Goal: Task Accomplishment & Management: Complete application form

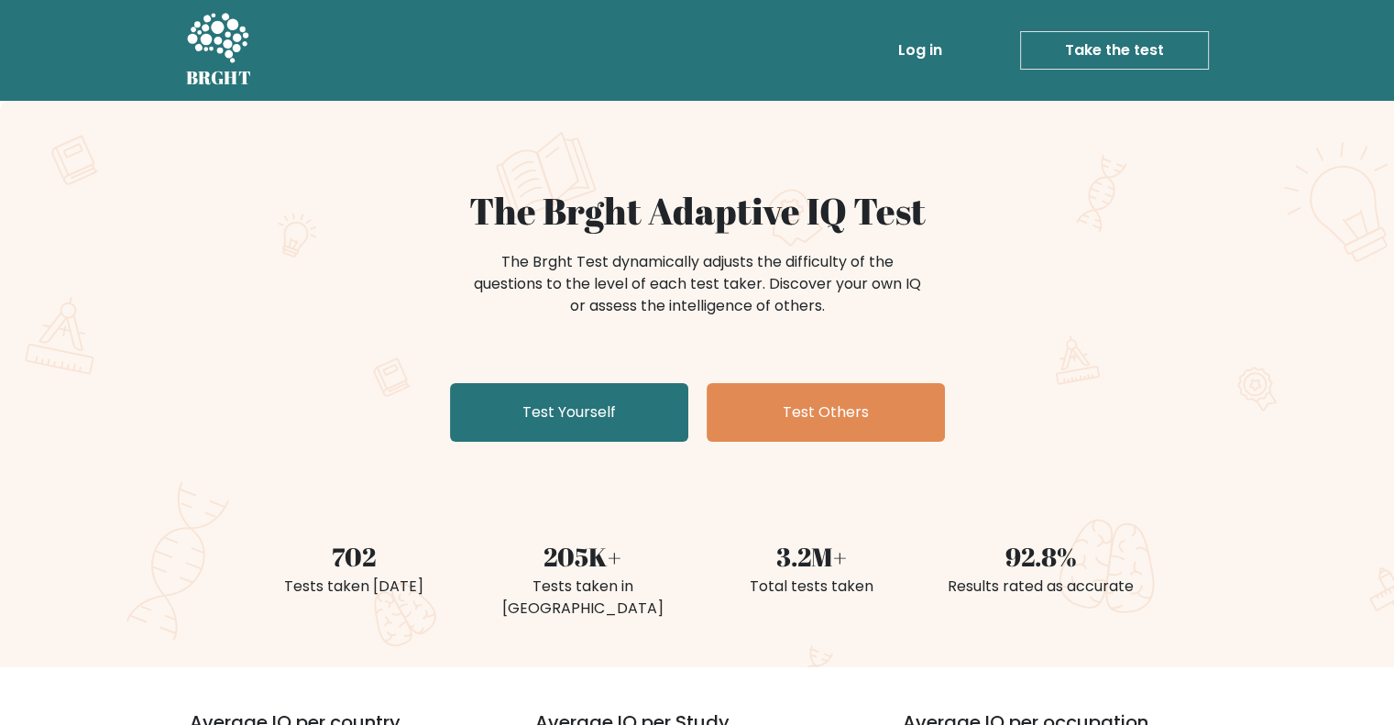
click at [1122, 56] on link "Take the test" at bounding box center [1114, 50] width 189 height 38
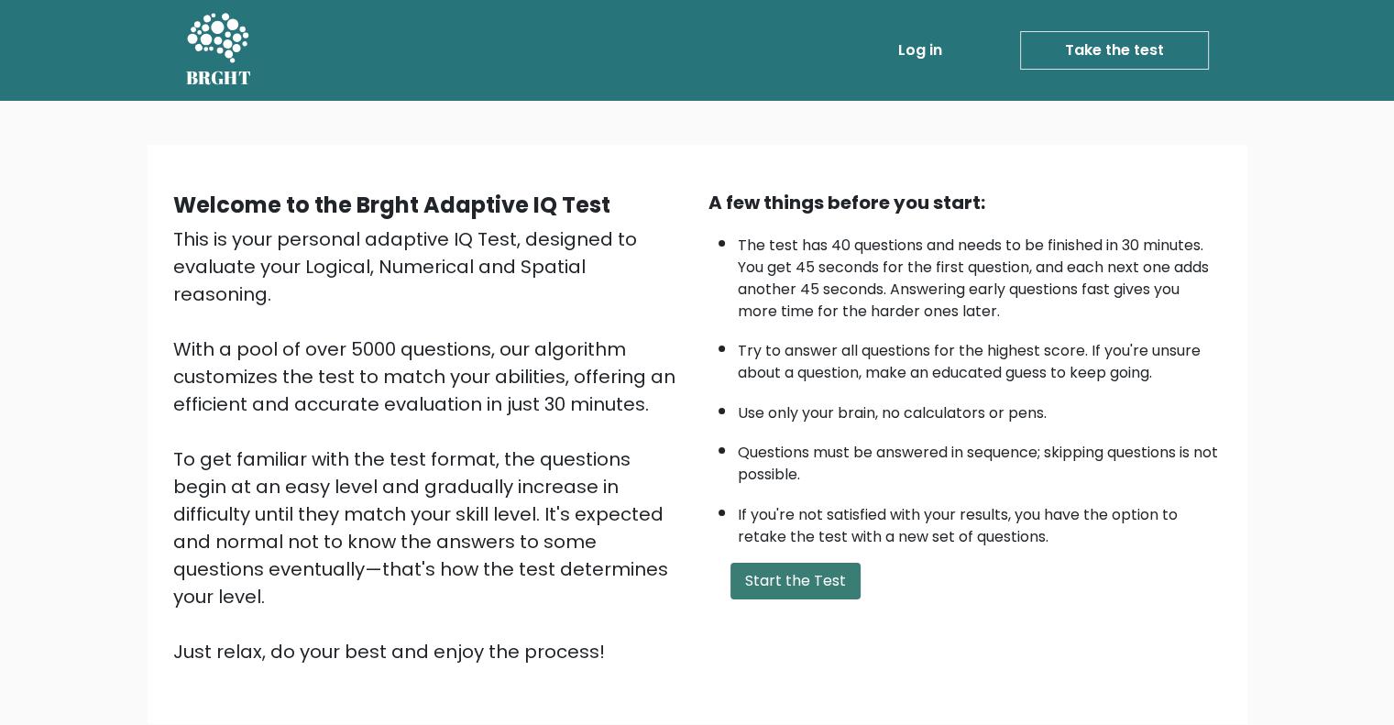
click at [783, 593] on button "Start the Test" at bounding box center [795, 581] width 130 height 37
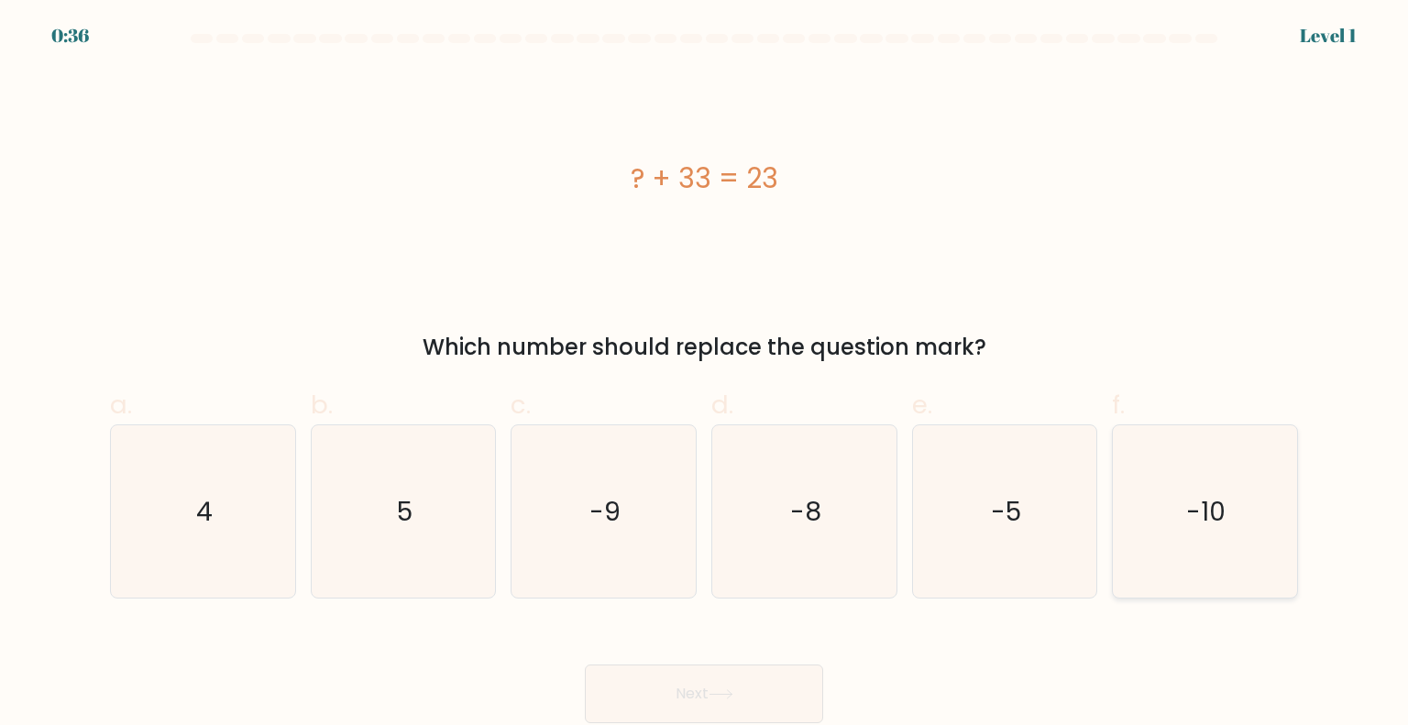
click at [1155, 510] on icon "-10" at bounding box center [1204, 511] width 172 height 172
click at [705, 375] on input "f. -10" at bounding box center [704, 369] width 1 height 12
radio input "true"
click at [726, 699] on icon at bounding box center [720, 694] width 25 height 10
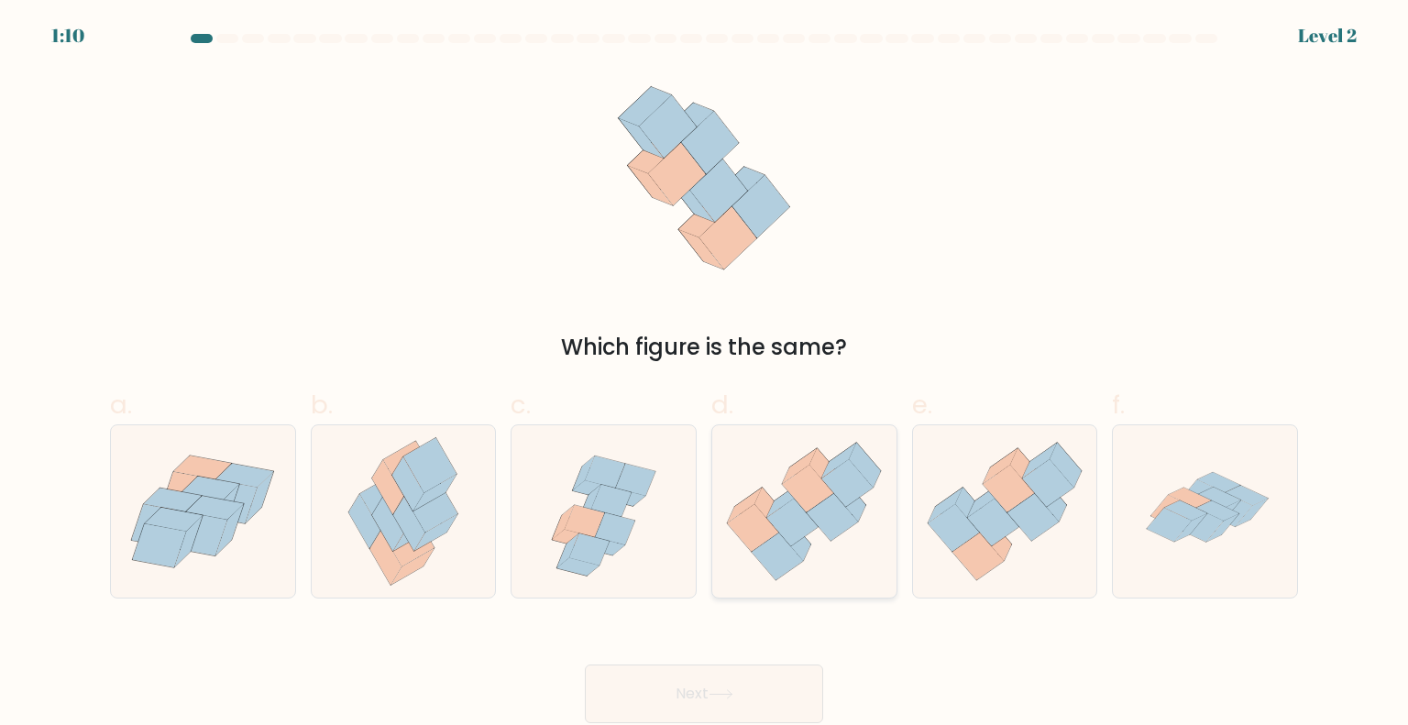
click at [806, 520] on icon at bounding box center [792, 522] width 51 height 48
click at [705, 375] on input "d." at bounding box center [704, 369] width 1 height 12
radio input "true"
click at [703, 703] on button "Next" at bounding box center [704, 693] width 238 height 59
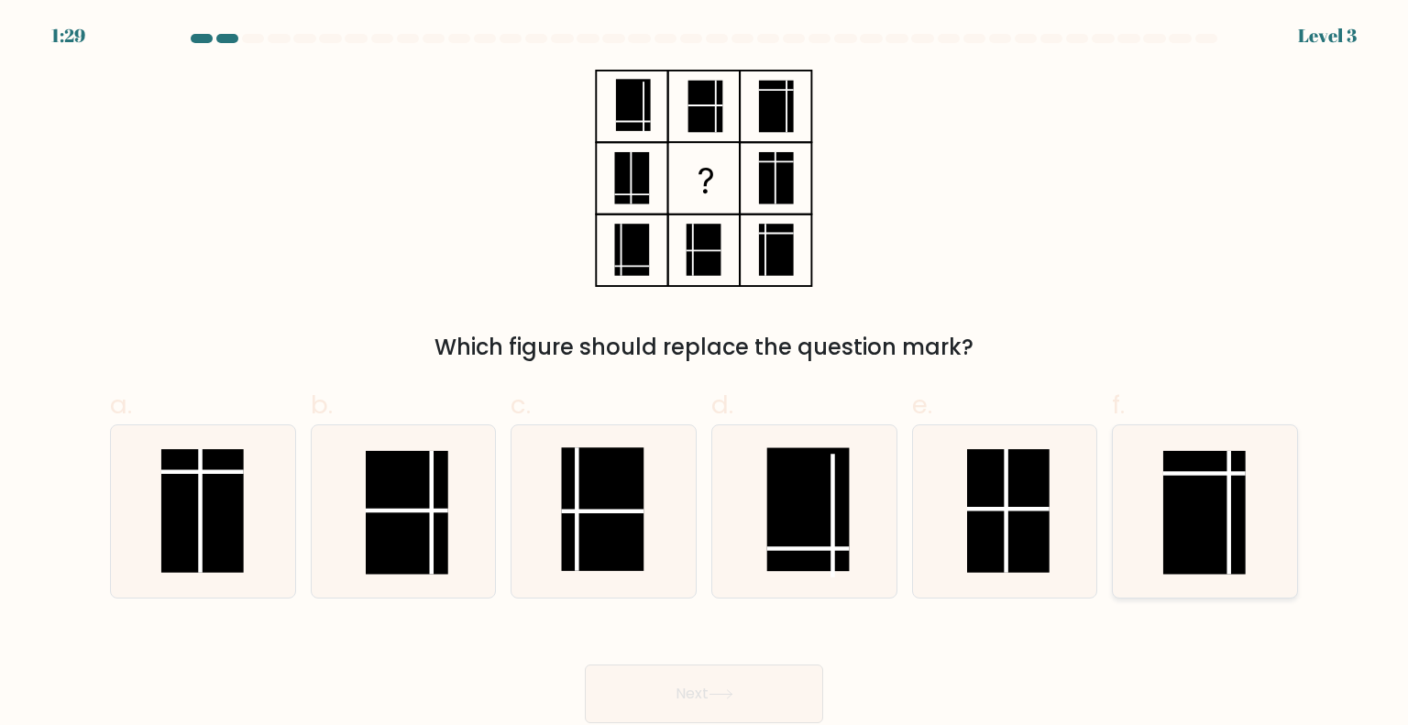
click at [1243, 564] on rect at bounding box center [1204, 513] width 82 height 124
click at [705, 375] on input "f." at bounding box center [704, 369] width 1 height 12
radio input "true"
click at [978, 519] on rect at bounding box center [1008, 511] width 82 height 124
click at [705, 375] on input "e." at bounding box center [704, 369] width 1 height 12
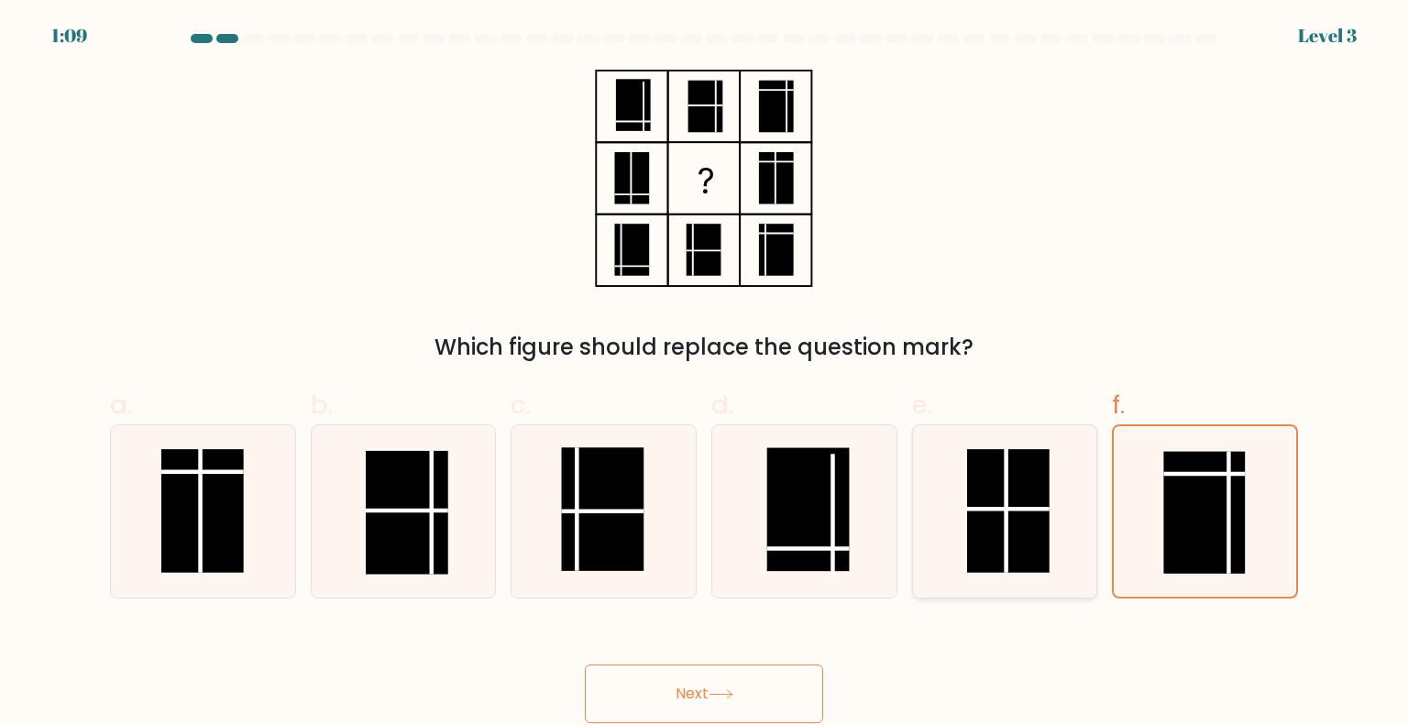
radio input "true"
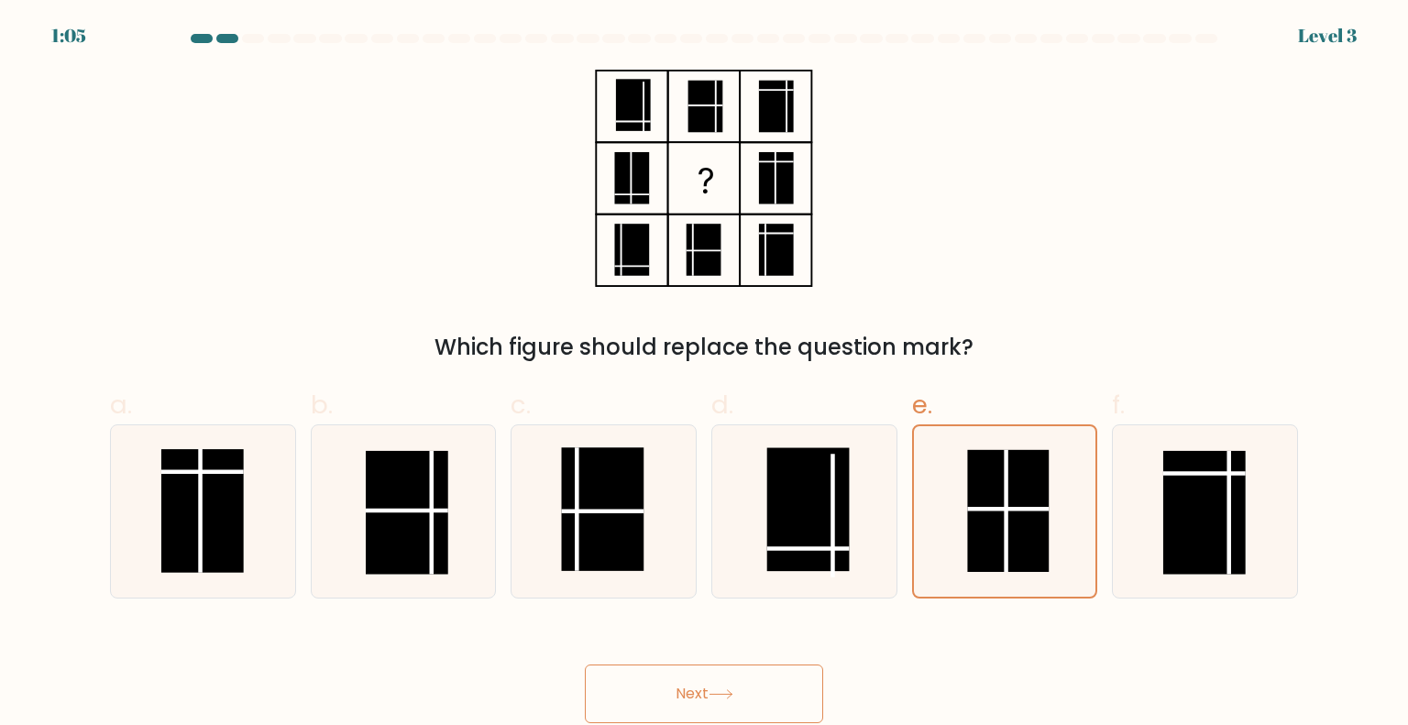
click at [744, 688] on button "Next" at bounding box center [704, 693] width 238 height 59
